Goal: Use online tool/utility: Utilize a website feature to perform a specific function

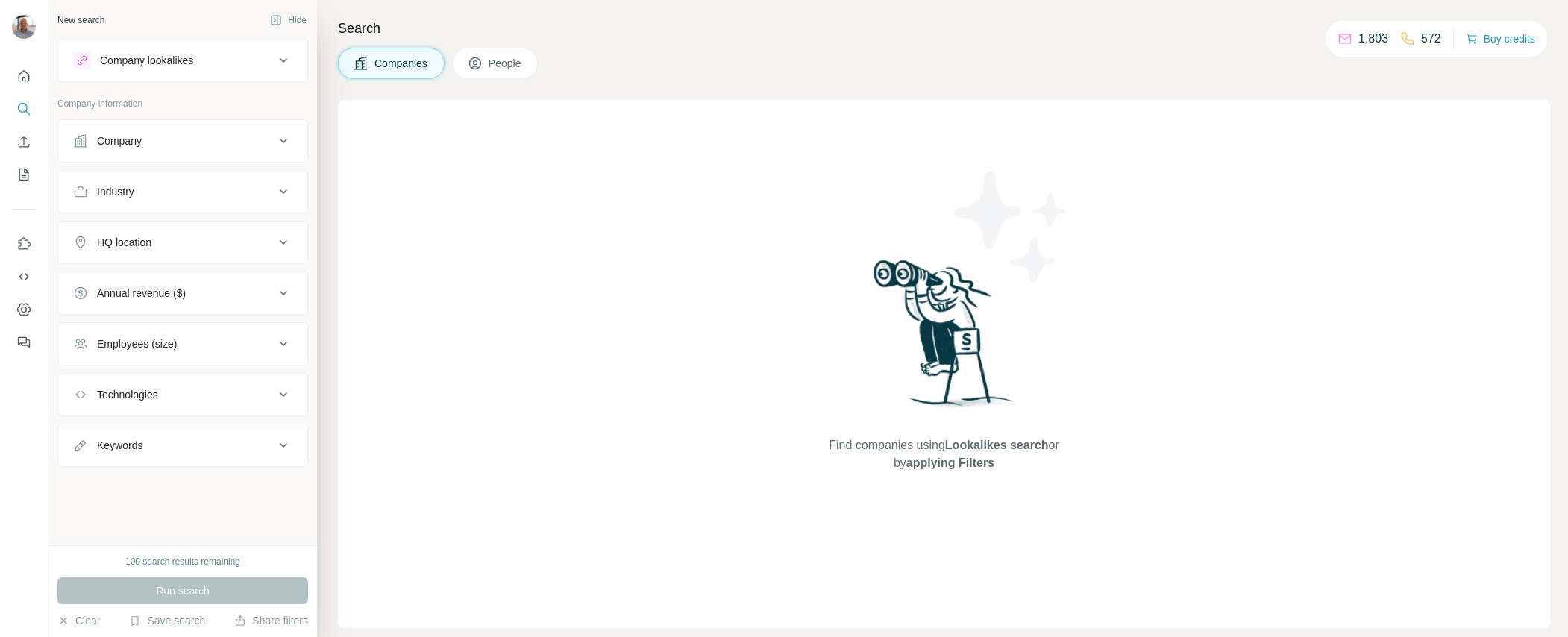
click at [1169, 82] on div "Search Companies People Find companies using Lookalikes search or by applying F…" at bounding box center [943, 318] width 1251 height 637
click at [136, 132] on button "Company" at bounding box center [182, 141] width 249 height 36
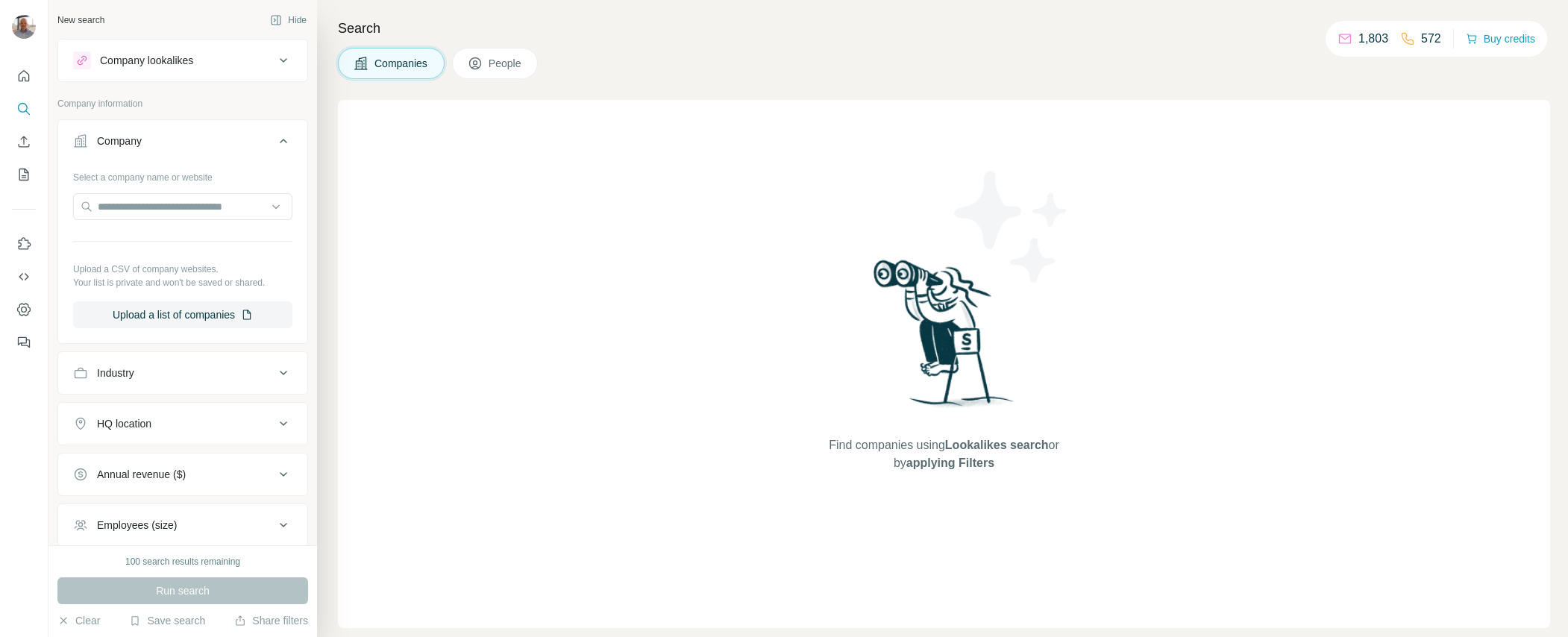
click at [237, 57] on div "Company lookalikes" at bounding box center [174, 60] width 202 height 17
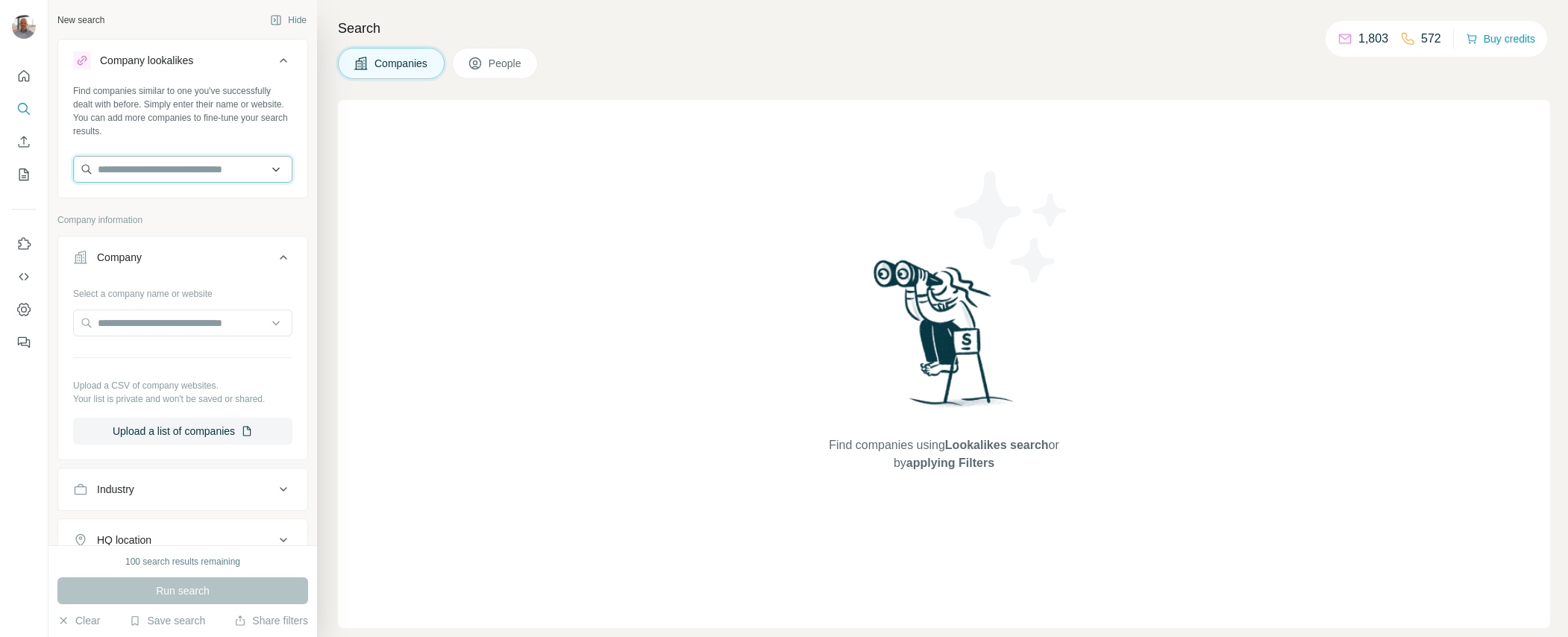
click at [177, 170] on input "text" at bounding box center [182, 169] width 219 height 27
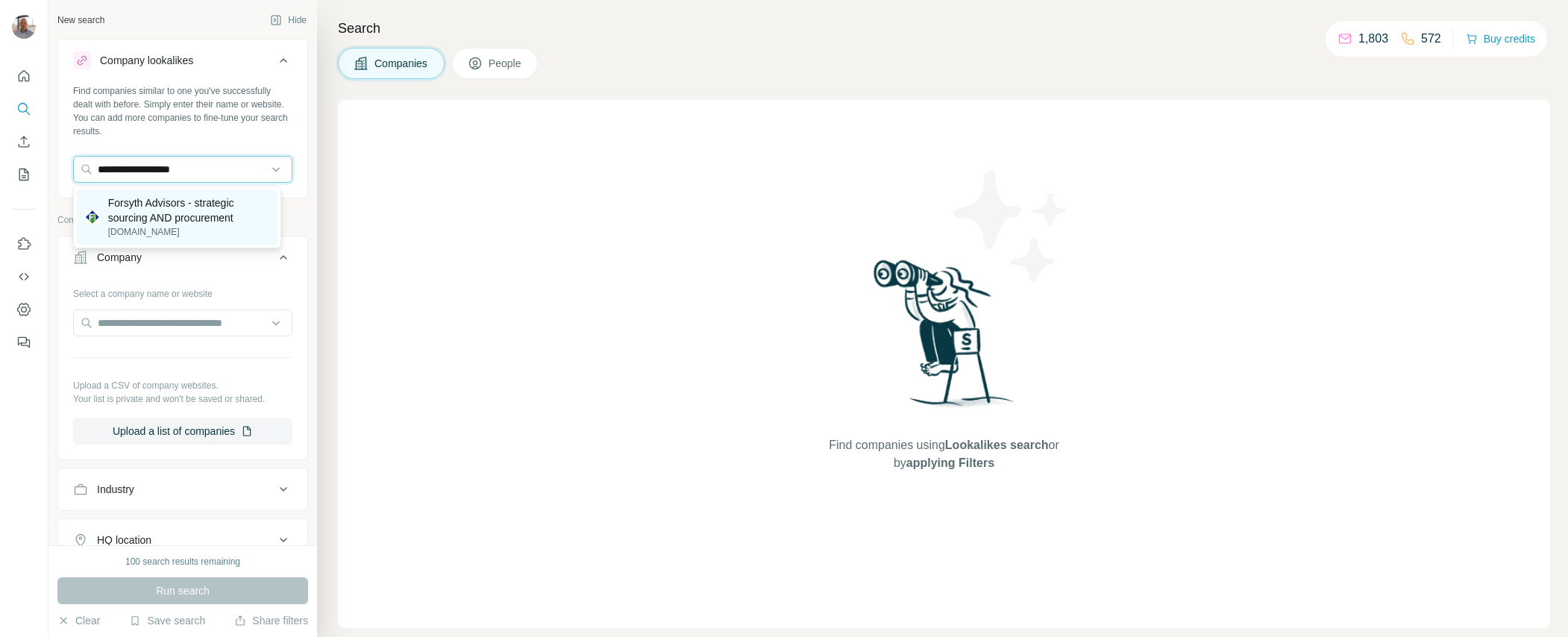
type input "**********"
click at [119, 219] on p "Forsyth Advisors - strategic sourcing AND procurement" at bounding box center [188, 211] width 161 height 30
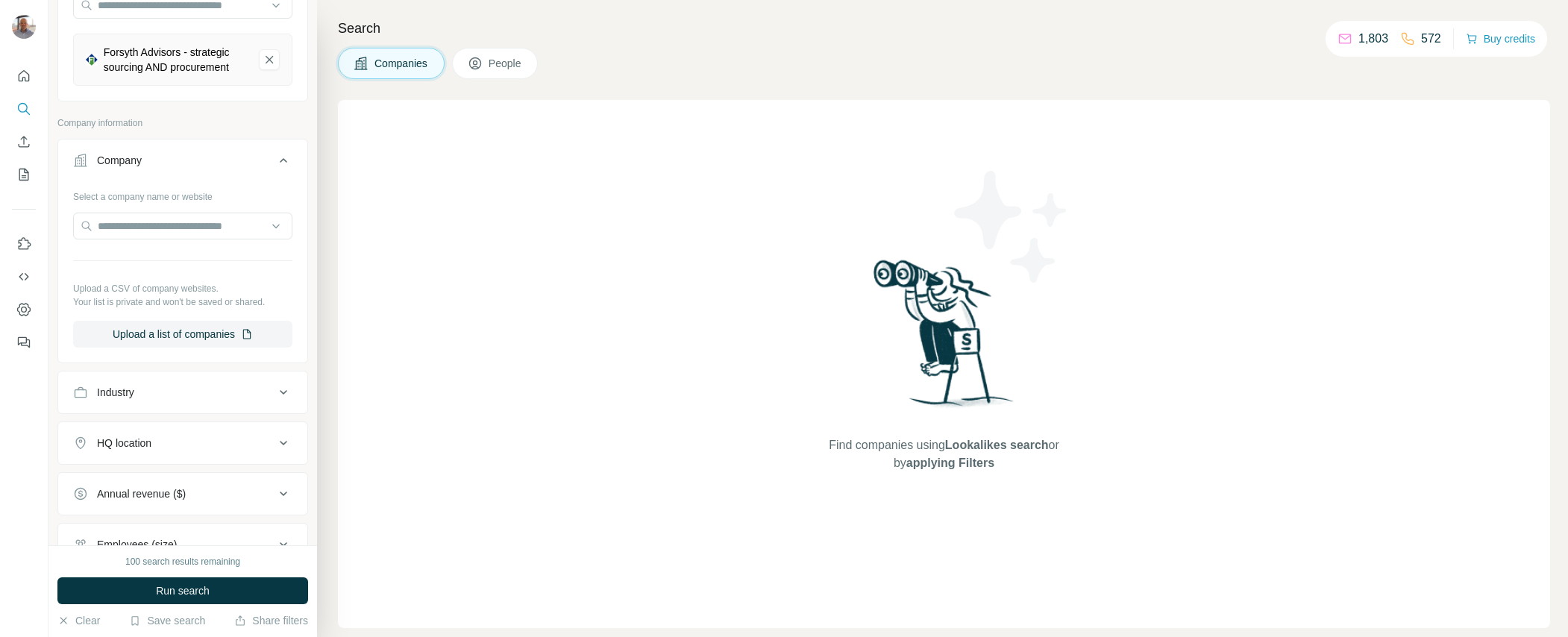
scroll to position [224, 0]
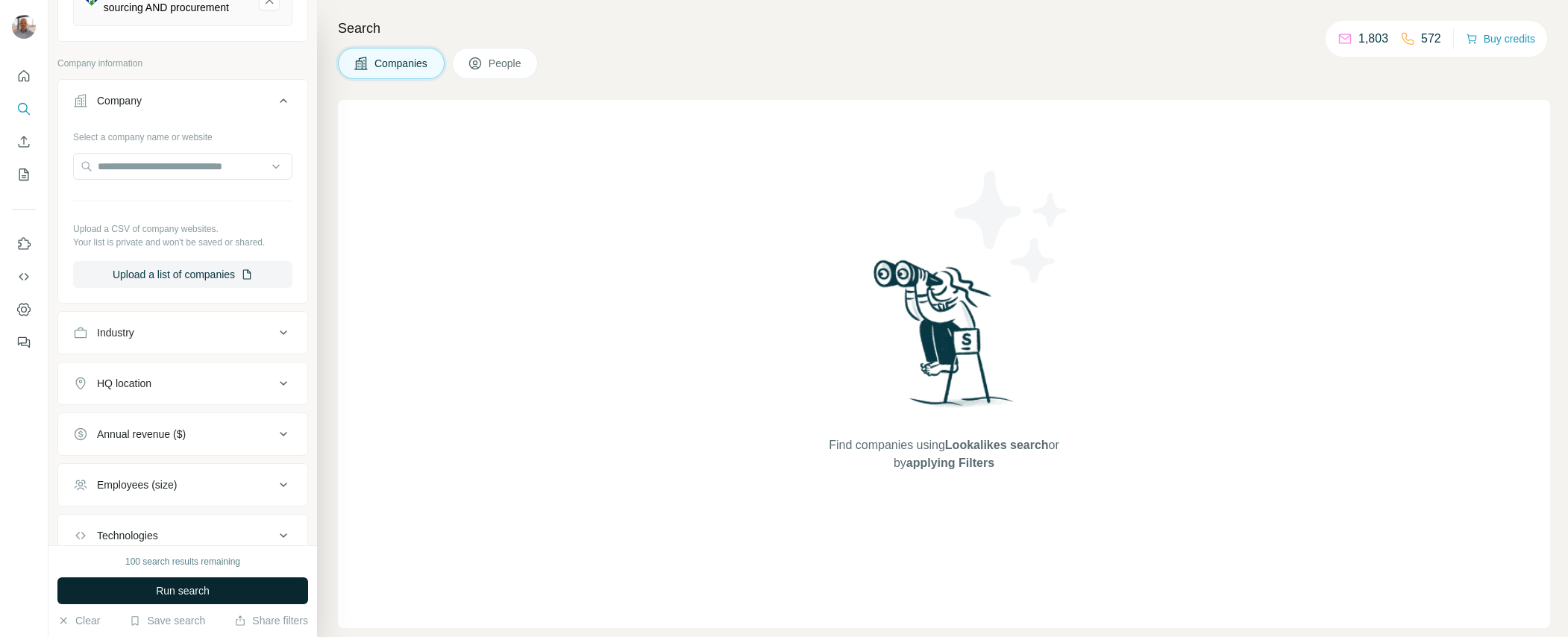
click at [187, 594] on span "Run search" at bounding box center [182, 590] width 53 height 15
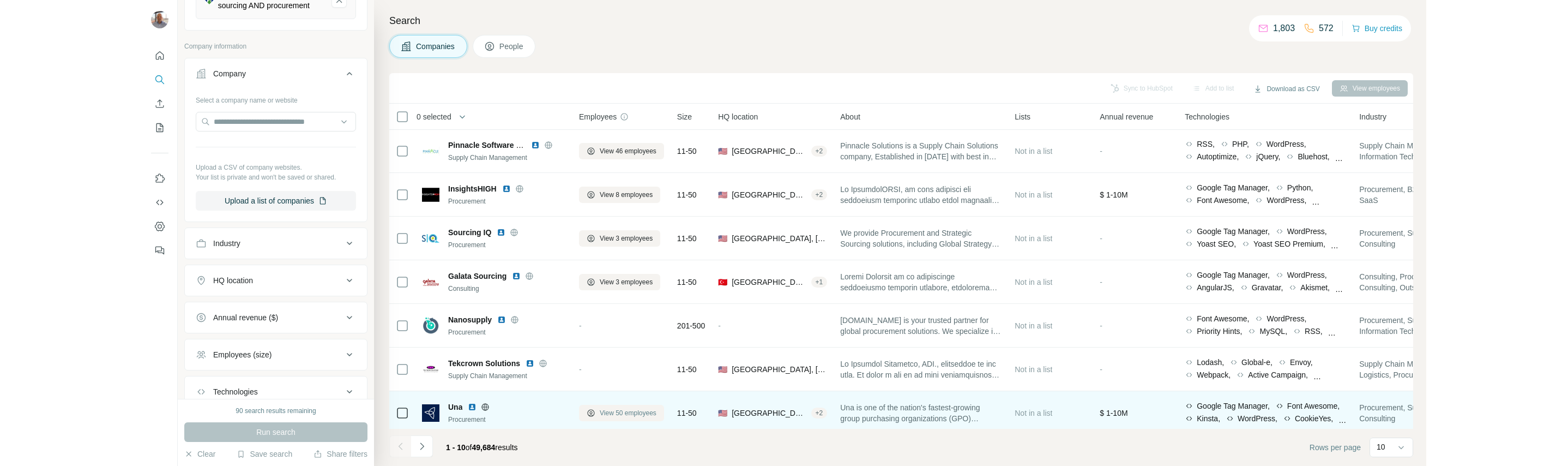
scroll to position [0, 0]
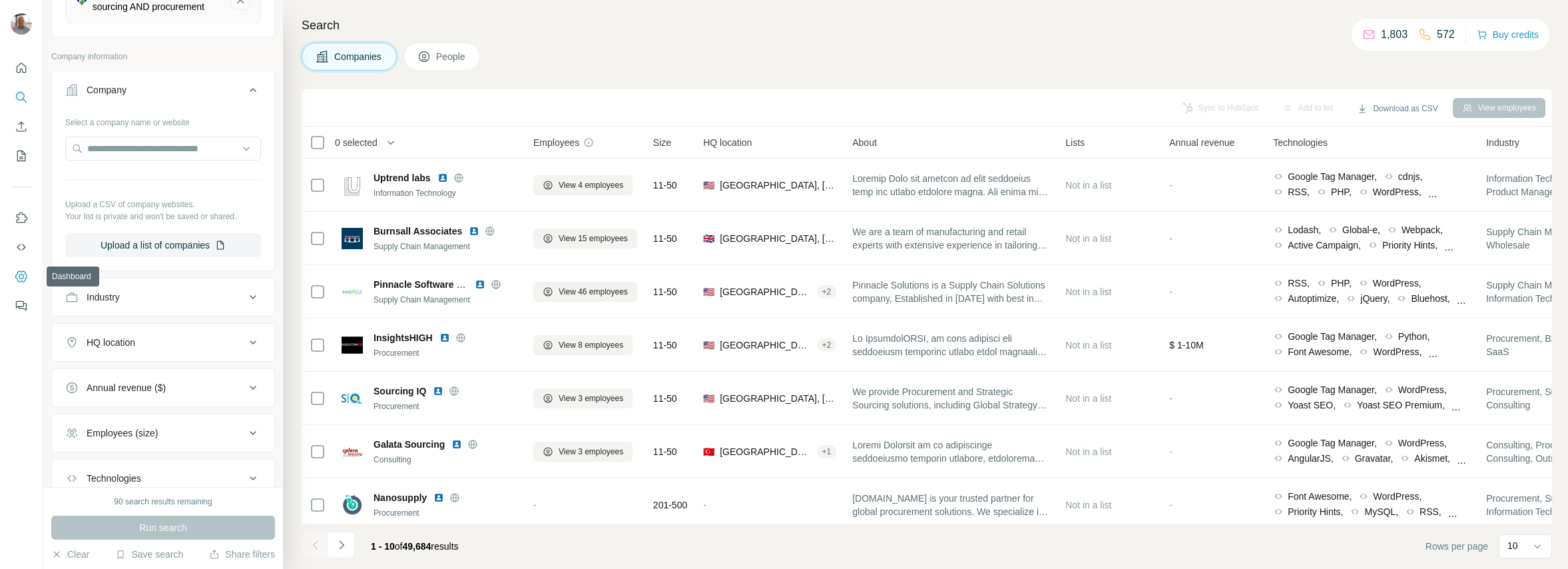
click at [21, 275] on icon "Dashboard" at bounding box center [22, 277] width 13 height 13
